Goal: Transaction & Acquisition: Obtain resource

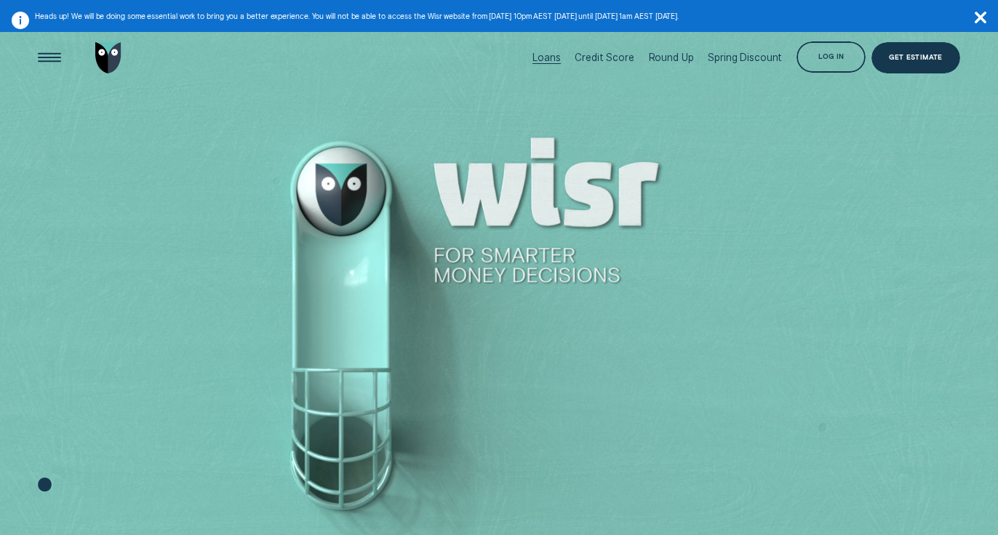
click at [546, 52] on div "Loans" at bounding box center [547, 58] width 28 height 12
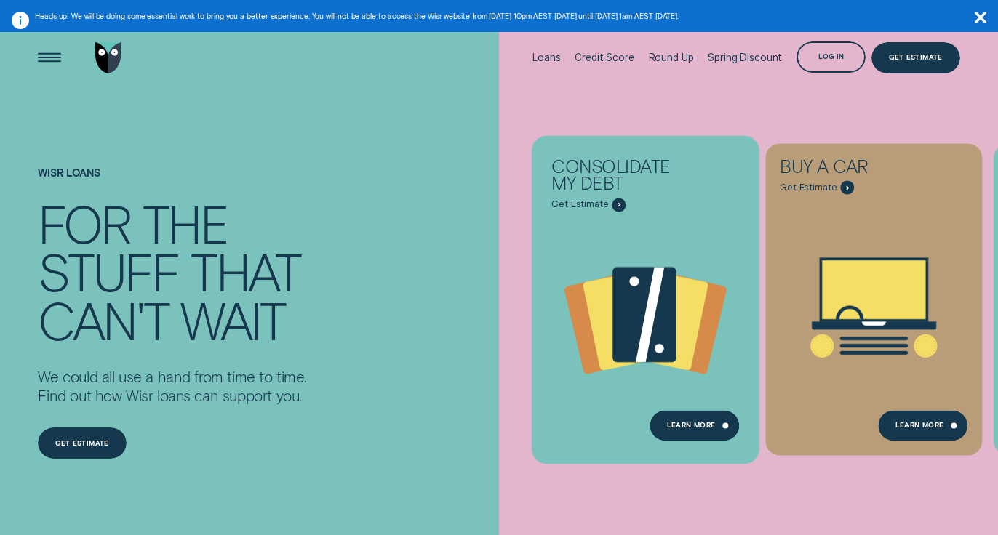
click at [597, 204] on span "Get Estimate" at bounding box center [579, 205] width 57 height 12
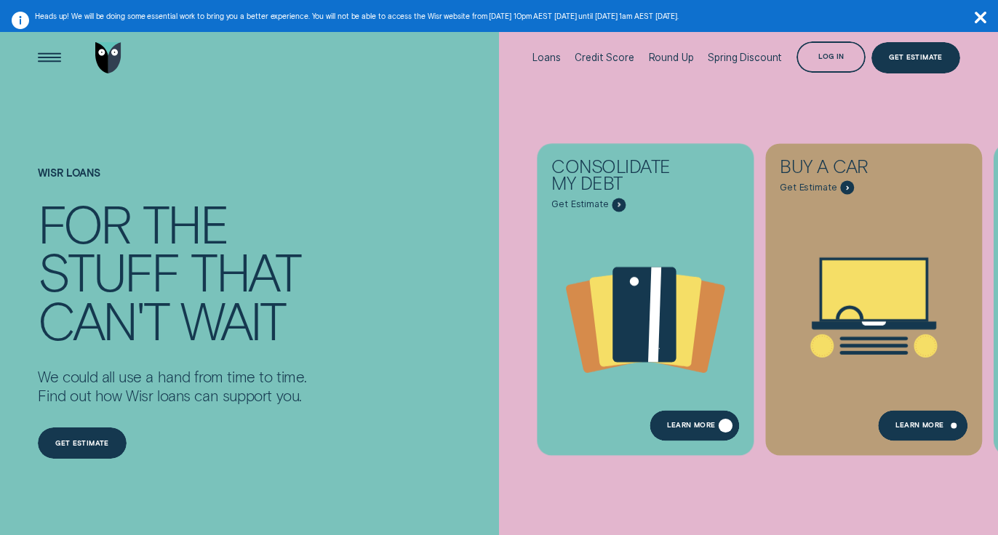
click at [695, 421] on div "Learn more" at bounding box center [695, 425] width 90 height 31
